Goal: Consume media (video, audio)

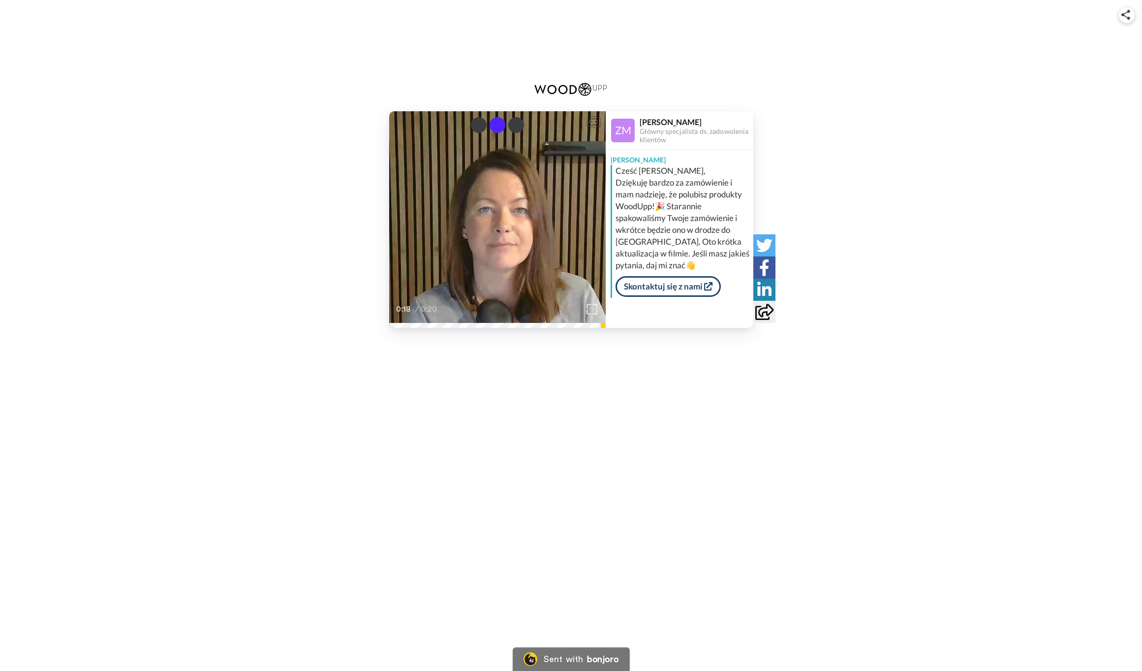
click at [587, 308] on img at bounding box center [591, 309] width 10 height 10
click at [745, 294] on div "[PERSON_NAME] Cześć [PERSON_NAME], Dziękuję bardzo za zamówienie i mam nadzieję…" at bounding box center [680, 224] width 148 height 148
click at [576, 92] on img at bounding box center [570, 89] width 73 height 15
click at [596, 660] on div "bonjoro" at bounding box center [602, 658] width 31 height 9
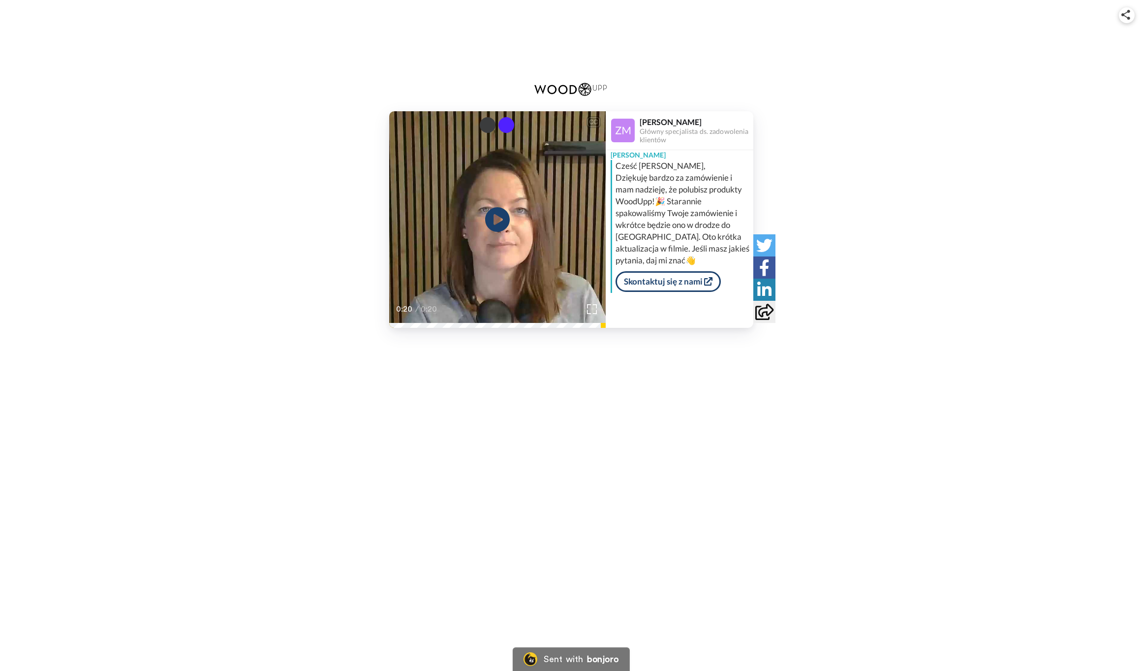
click at [655, 174] on div "Cześć [PERSON_NAME], Dziękuję bardzo za zamówienie i mam nadzieję, że polubisz …" at bounding box center [683, 213] width 135 height 106
click at [503, 219] on icon at bounding box center [497, 220] width 26 height 26
click at [422, 272] on video at bounding box center [497, 219] width 216 height 216
click at [493, 216] on icon at bounding box center [497, 220] width 26 height 26
drag, startPoint x: 721, startPoint y: 61, endPoint x: 567, endPoint y: 105, distance: 160.1
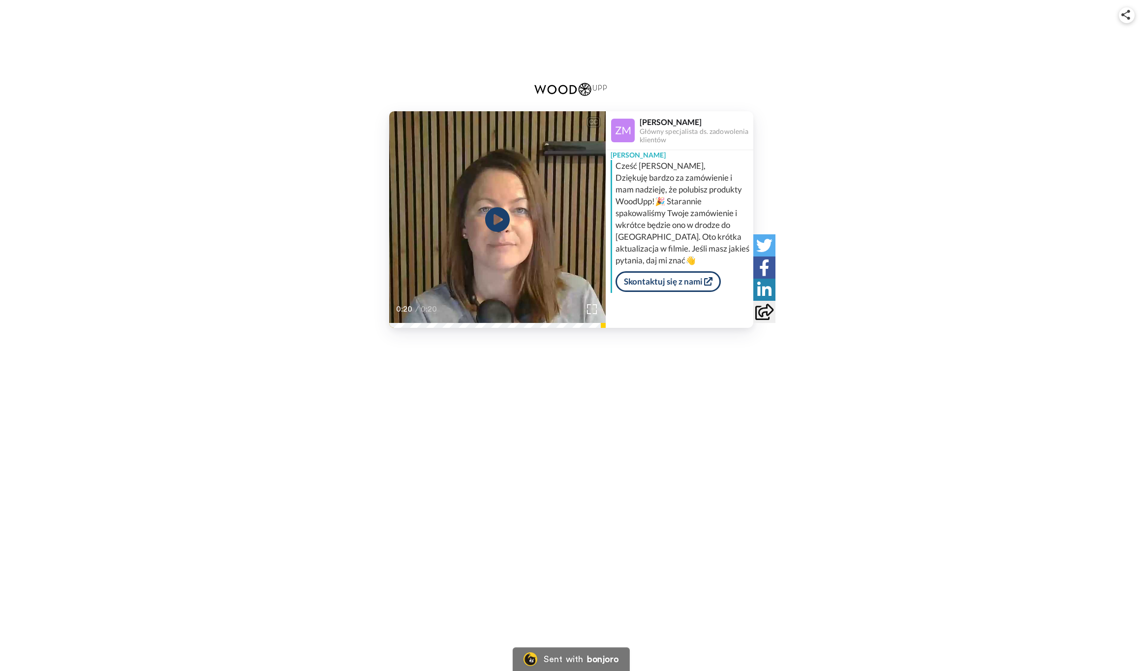
click at [720, 61] on div "CC Play/Pause 0:20 / 0:20 [PERSON_NAME] specjalista ds. zadowolenia klientów Em…" at bounding box center [571, 178] width 1142 height 357
click at [586, 87] on img at bounding box center [570, 89] width 73 height 15
click at [608, 655] on div "bonjoro" at bounding box center [602, 658] width 31 height 9
